Goal: Book appointment/travel/reservation

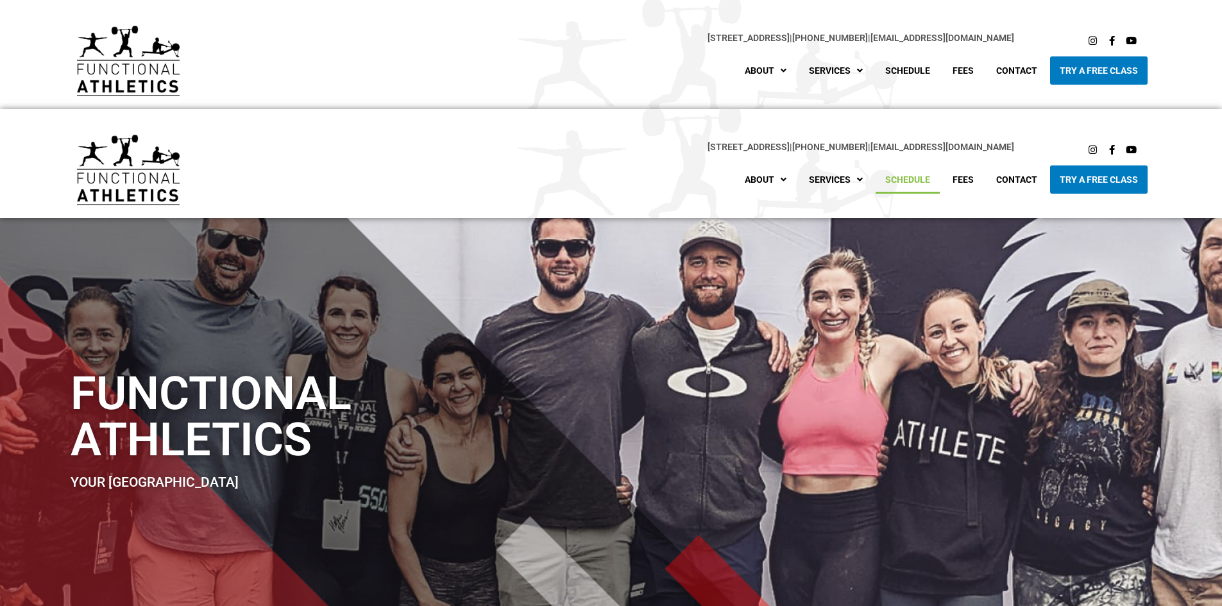
click at [922, 176] on link "Schedule" at bounding box center [908, 180] width 64 height 28
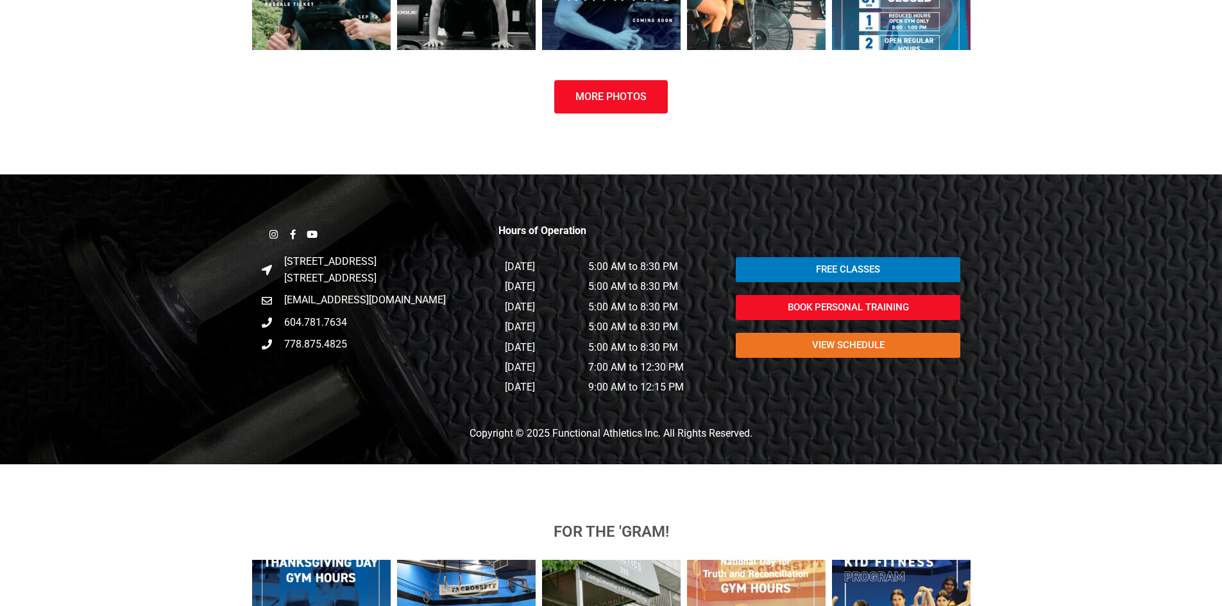
scroll to position [1871, 0]
click at [847, 343] on span "view schedule" at bounding box center [848, 346] width 72 height 10
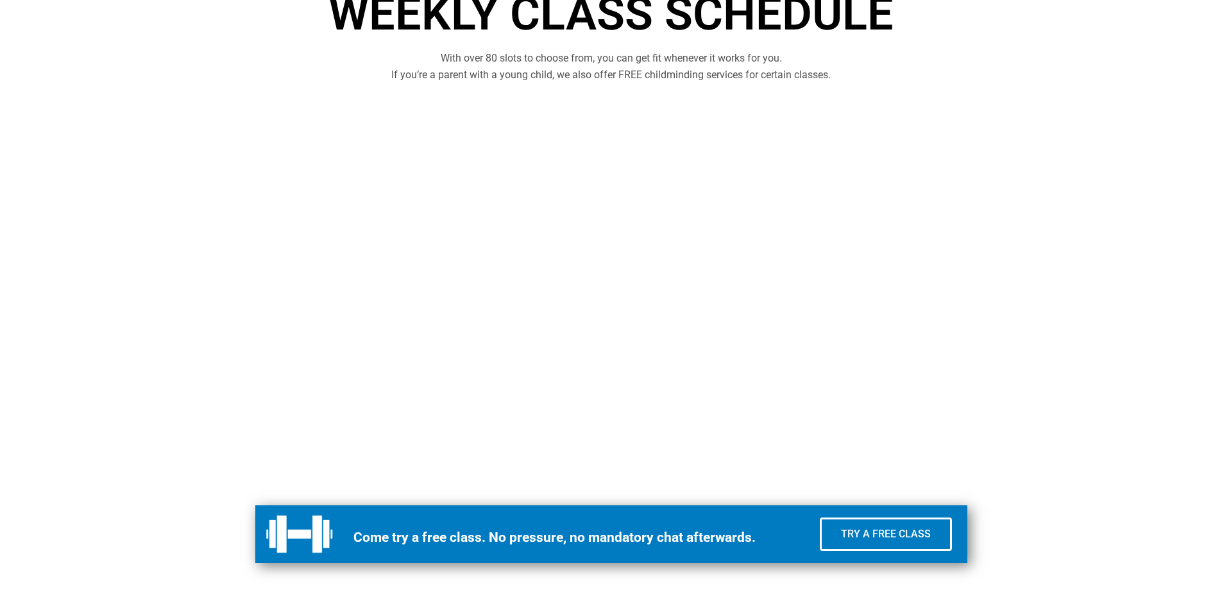
scroll to position [577, 0]
